Goal: Navigation & Orientation: Find specific page/section

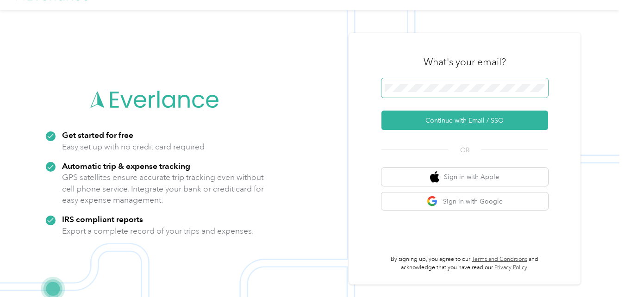
scroll to position [30, 0]
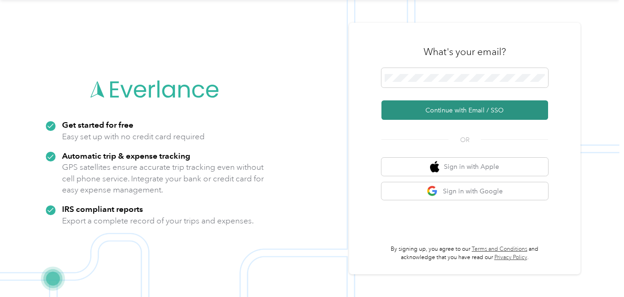
click at [472, 112] on button "Continue with Email / SSO" at bounding box center [465, 109] width 167 height 19
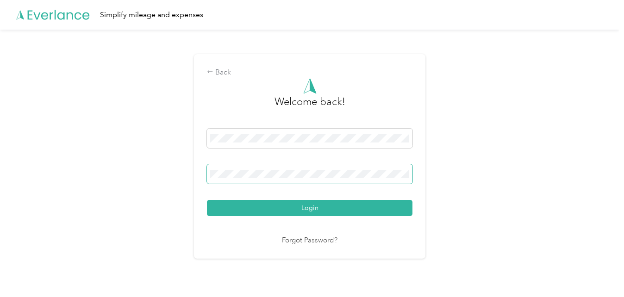
click at [352, 179] on span at bounding box center [310, 173] width 206 height 19
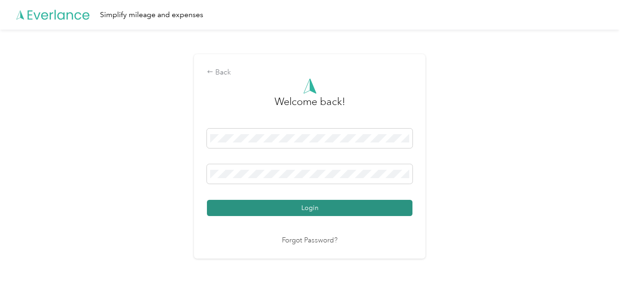
click at [299, 203] on button "Login" at bounding box center [310, 208] width 206 height 16
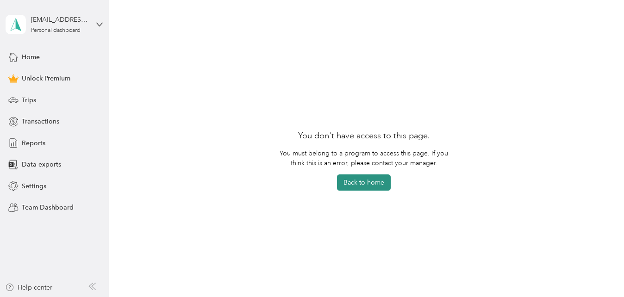
click at [370, 180] on button "Back to home" at bounding box center [364, 183] width 54 height 16
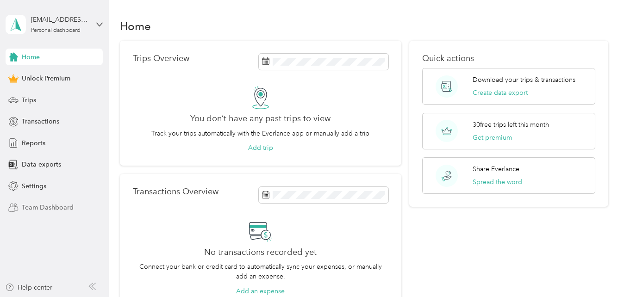
click at [66, 205] on span "Team Dashboard" at bounding box center [48, 208] width 52 height 10
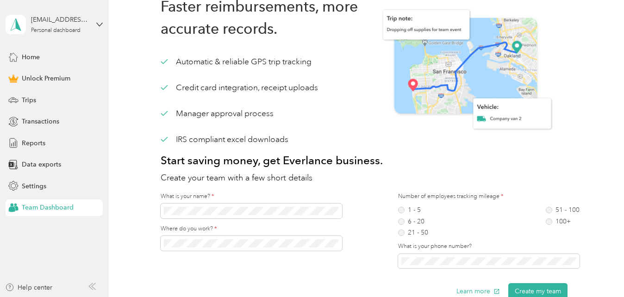
scroll to position [31, 0]
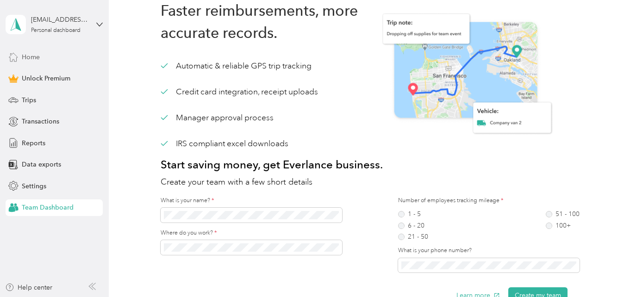
click at [32, 56] on span "Home" at bounding box center [31, 57] width 18 height 10
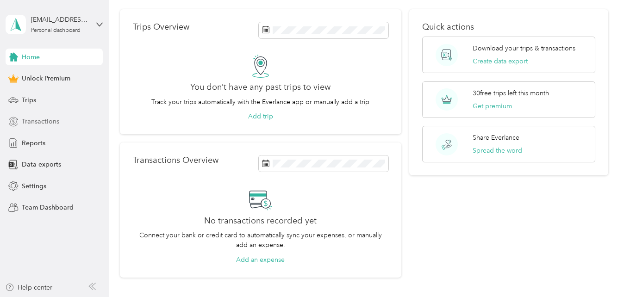
click at [48, 122] on span "Transactions" at bounding box center [41, 122] width 38 height 10
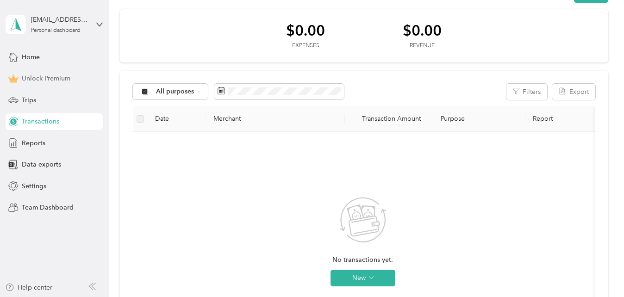
click at [52, 73] on div "Unlock Premium" at bounding box center [54, 78] width 97 height 17
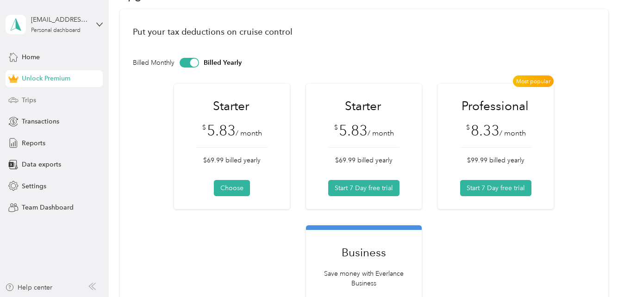
click at [35, 103] on span "Trips" at bounding box center [29, 100] width 14 height 10
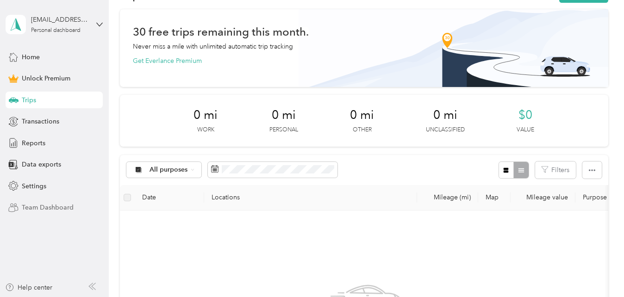
click at [52, 208] on span "Team Dashboard" at bounding box center [48, 208] width 52 height 10
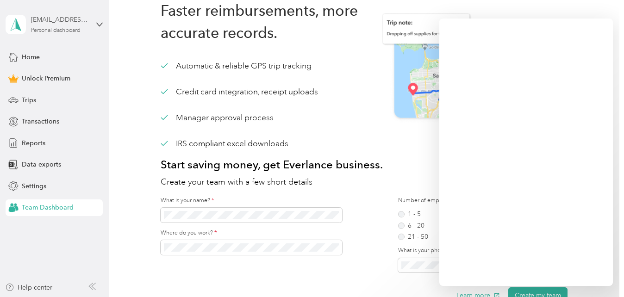
click at [64, 29] on div "Personal dashboard" at bounding box center [56, 31] width 50 height 6
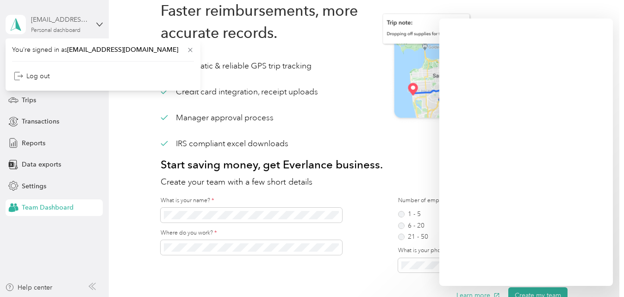
click at [77, 18] on div "[EMAIL_ADDRESS][DOMAIN_NAME]" at bounding box center [60, 20] width 58 height 10
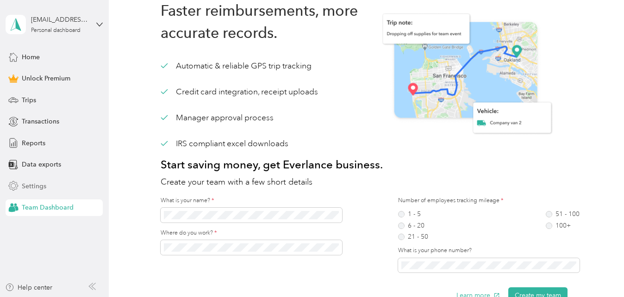
click at [32, 182] on span "Settings" at bounding box center [34, 187] width 25 height 10
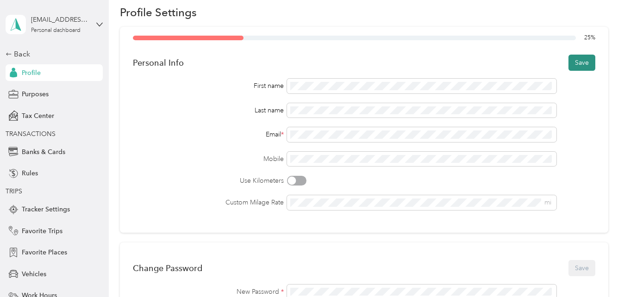
click at [574, 67] on button "Save" at bounding box center [582, 63] width 27 height 16
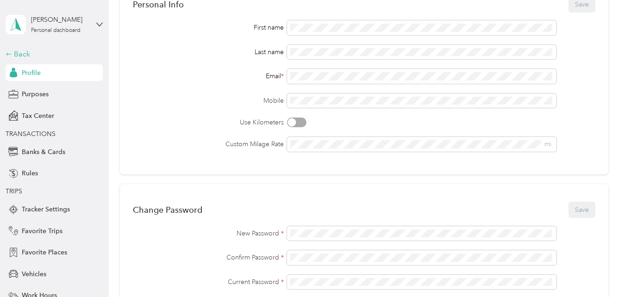
click at [6, 53] on icon at bounding box center [9, 54] width 6 height 6
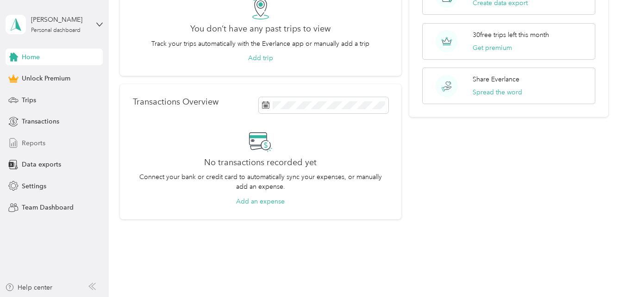
click at [28, 145] on span "Reports" at bounding box center [34, 143] width 24 height 10
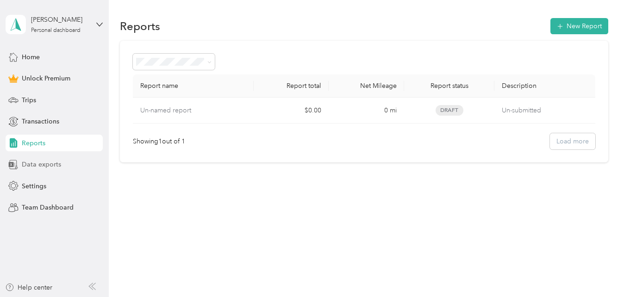
click at [24, 163] on span "Data exports" at bounding box center [41, 165] width 39 height 10
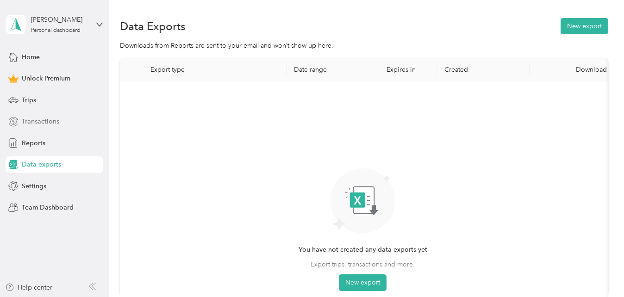
click at [39, 119] on span "Transactions" at bounding box center [41, 122] width 38 height 10
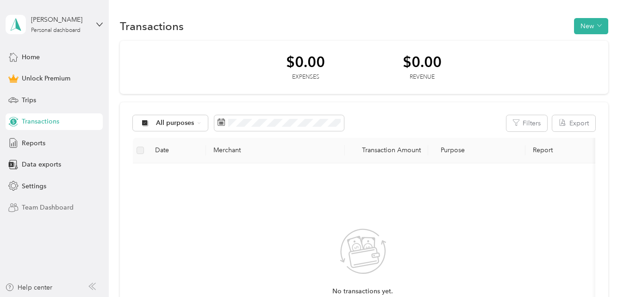
click at [44, 208] on span "Team Dashboard" at bounding box center [48, 208] width 52 height 10
